Goal: Task Accomplishment & Management: Complete application form

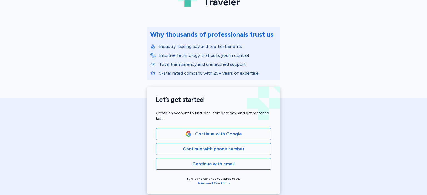
scroll to position [83, 0]
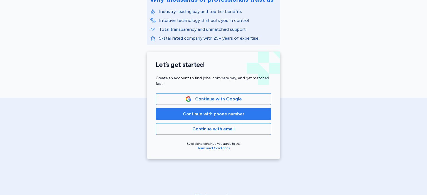
click at [217, 115] on span "Continue with phone number" at bounding box center [213, 114] width 61 height 7
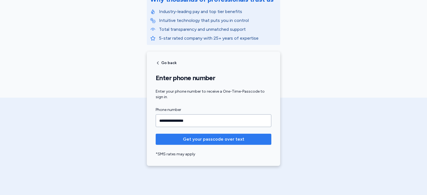
type input "**********"
click at [224, 138] on span "Get your passcode over text" at bounding box center [213, 139] width 61 height 7
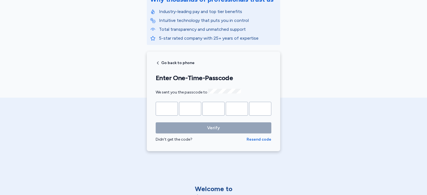
type input "*"
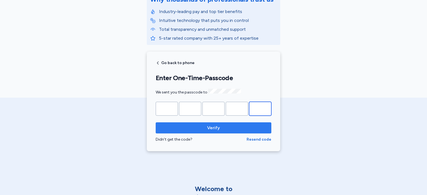
type input "*"
click at [219, 125] on span "Verify" at bounding box center [213, 128] width 107 height 7
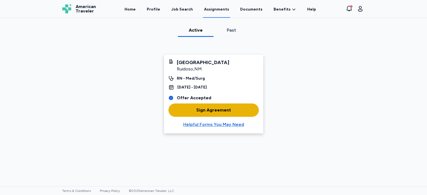
click at [225, 112] on div "Sign Agreement" at bounding box center [213, 110] width 35 height 7
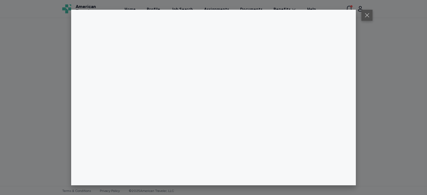
click at [367, 14] on button at bounding box center [366, 15] width 11 height 11
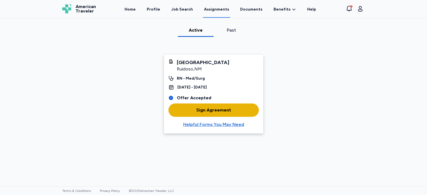
click at [223, 114] on button "Sign Agreement" at bounding box center [213, 110] width 90 height 13
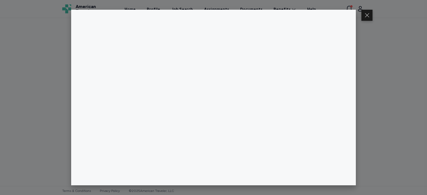
click at [367, 14] on button at bounding box center [366, 15] width 11 height 11
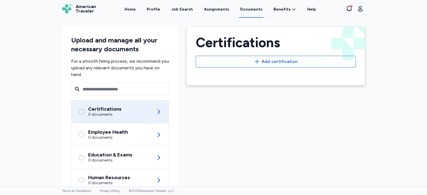
click at [365, 7] on div "American Traveler American Traveler Home Profile Job Search Assignments Documen…" at bounding box center [213, 9] width 311 height 18
click at [356, 8] on button "Open user menu" at bounding box center [359, 8] width 9 height 9
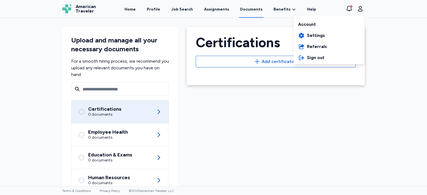
click at [402, 36] on div "Open sidebar Documents American Traveler American Traveler Home Profile Job Sea…" at bounding box center [213, 97] width 427 height 195
